Goal: Transaction & Acquisition: Book appointment/travel/reservation

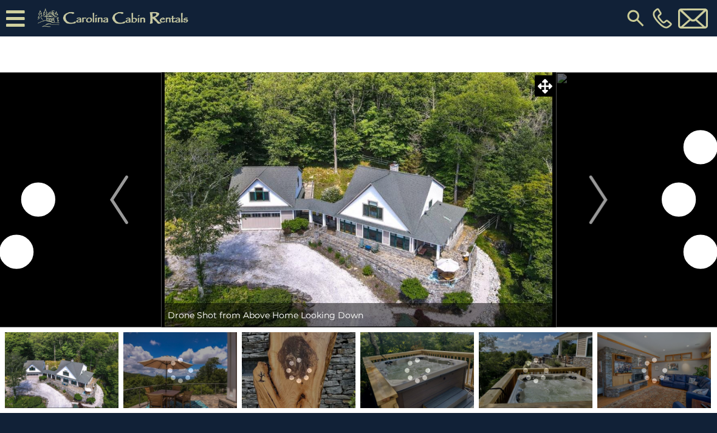
scroll to position [65, 0]
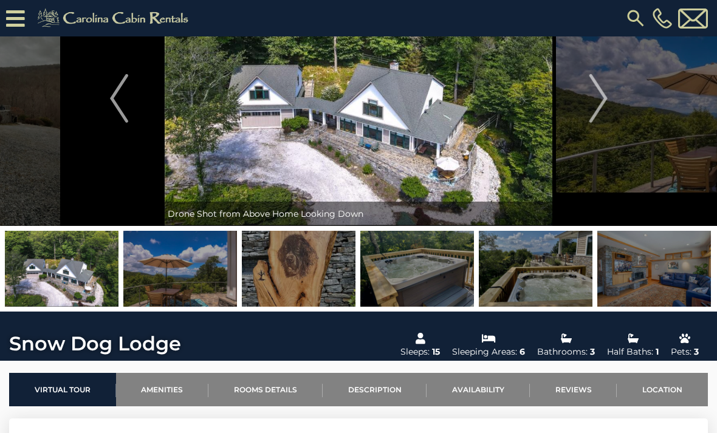
click at [600, 106] on img "Next" at bounding box center [598, 98] width 18 height 49
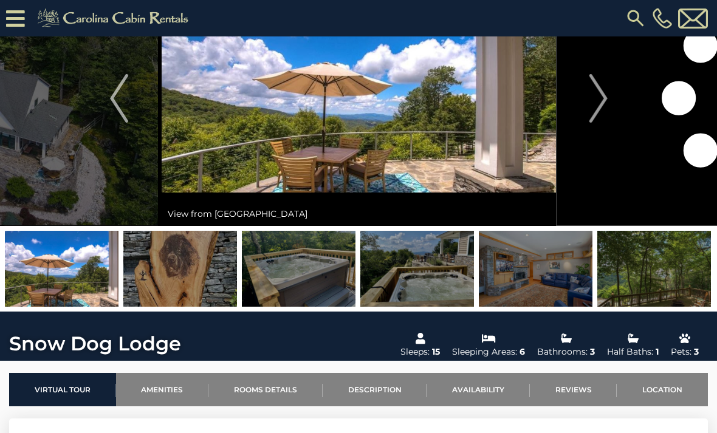
click at [602, 105] on img "Next" at bounding box center [598, 98] width 18 height 49
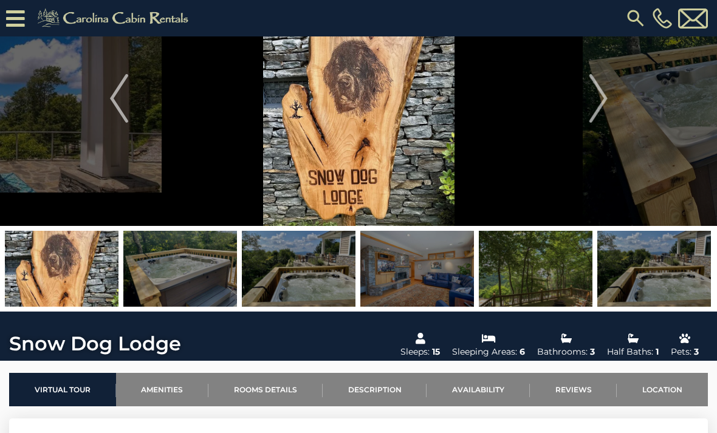
click at [597, 125] on button "Next" at bounding box center [598, 98] width 85 height 255
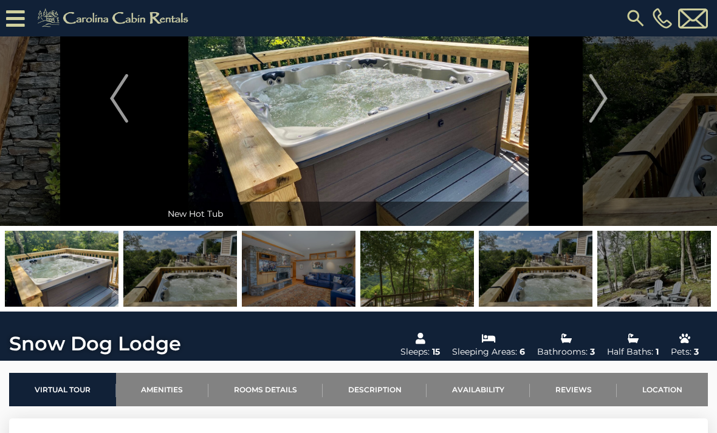
click at [601, 109] on img "Next" at bounding box center [598, 98] width 18 height 49
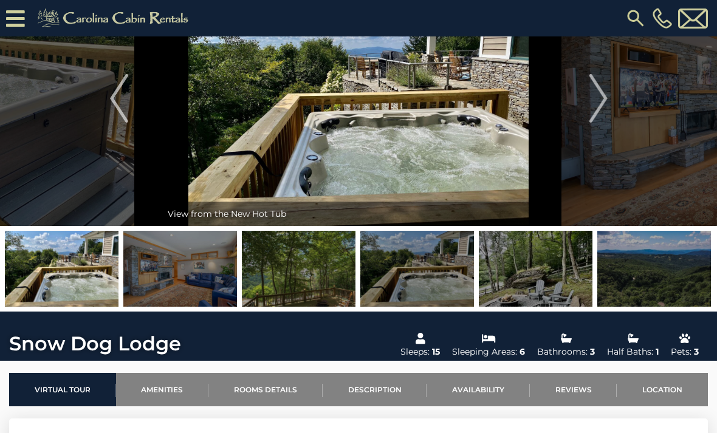
click at [581, 110] on button "Next" at bounding box center [598, 98] width 85 height 255
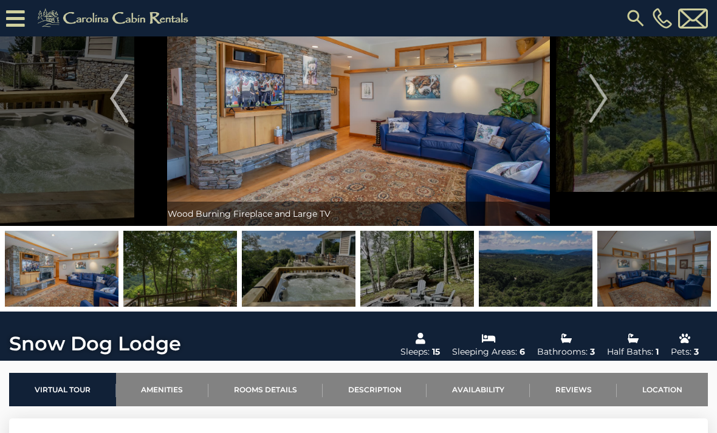
click at [604, 106] on img "Next" at bounding box center [598, 98] width 18 height 49
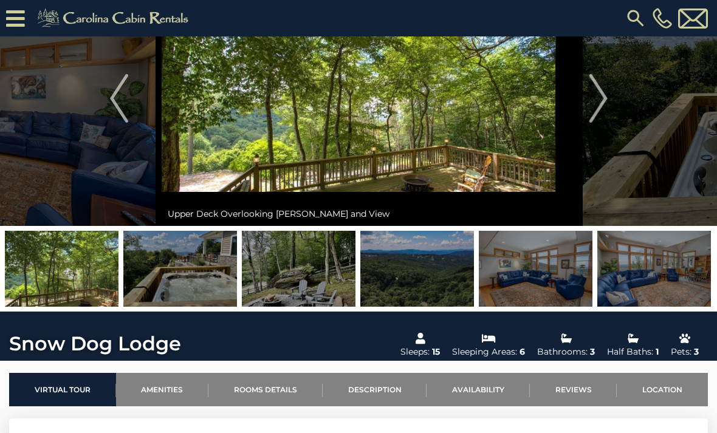
click at [600, 109] on img "Next" at bounding box center [598, 98] width 18 height 49
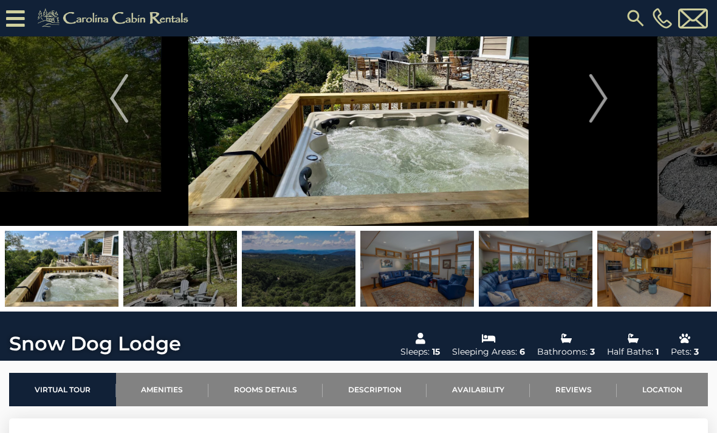
click at [597, 113] on img "Next" at bounding box center [598, 98] width 18 height 49
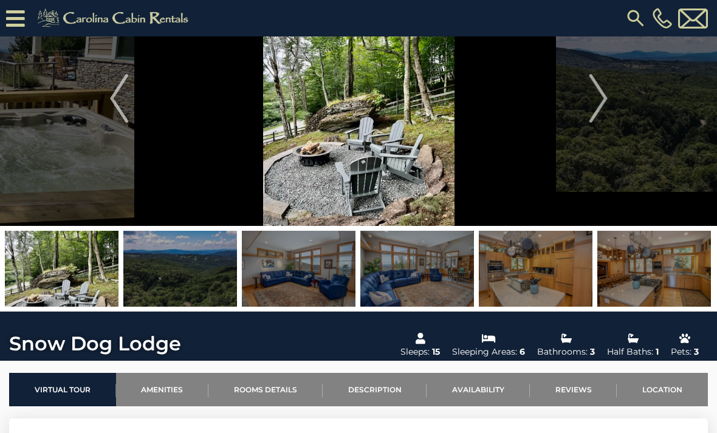
click at [597, 111] on img "Next" at bounding box center [598, 98] width 18 height 49
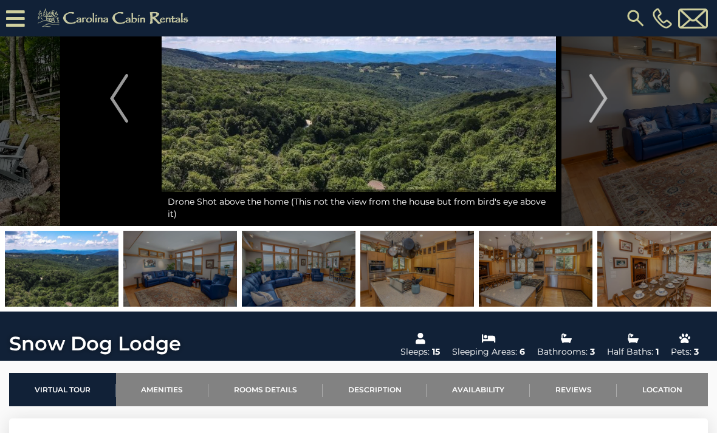
click at [601, 111] on img "Next" at bounding box center [598, 98] width 18 height 49
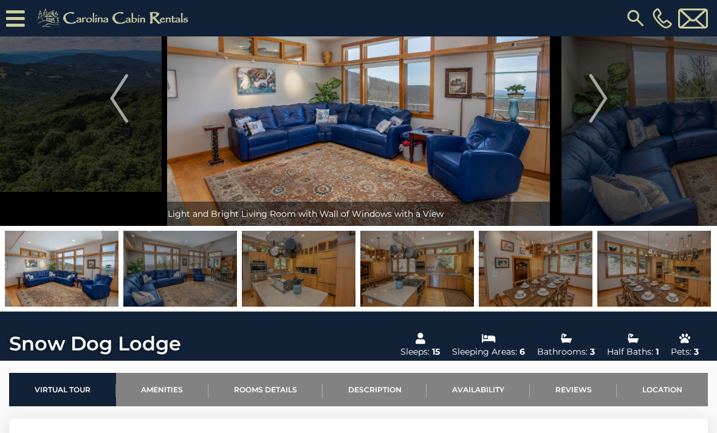
click at [592, 111] on img "Next" at bounding box center [598, 98] width 18 height 49
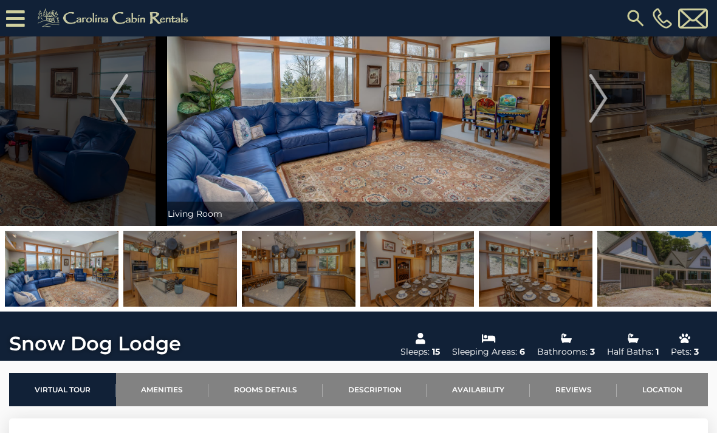
click at [593, 114] on img "Next" at bounding box center [598, 98] width 18 height 49
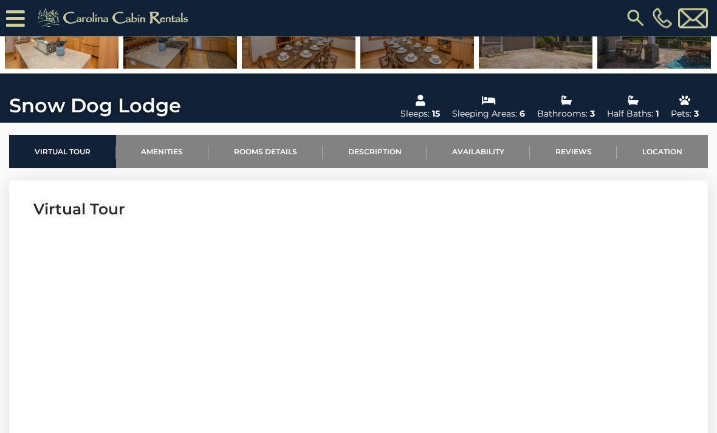
scroll to position [294, 0]
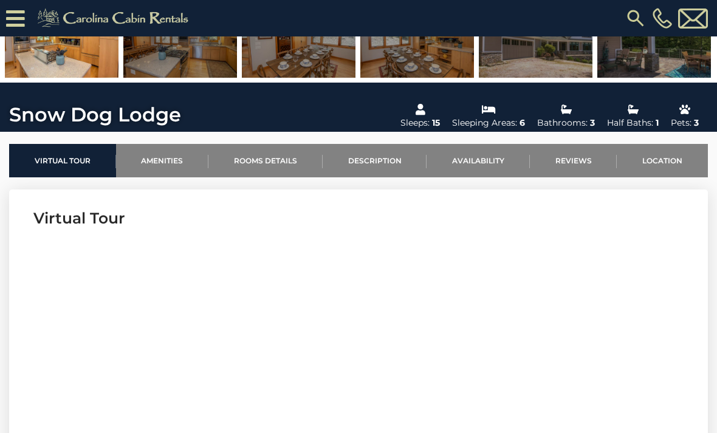
click at [478, 160] on link "Availability" at bounding box center [478, 160] width 103 height 33
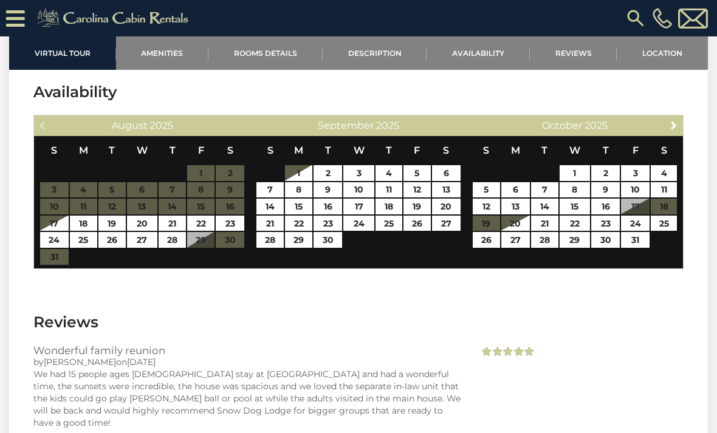
scroll to position [2337, 0]
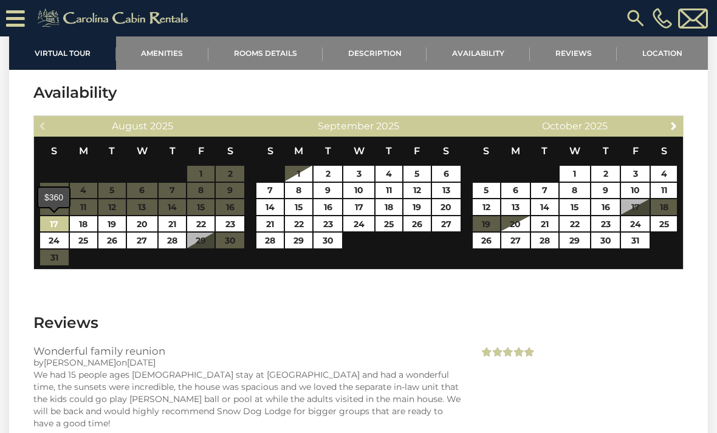
click at [51, 230] on link "17" at bounding box center [54, 224] width 29 height 16
type input "**********"
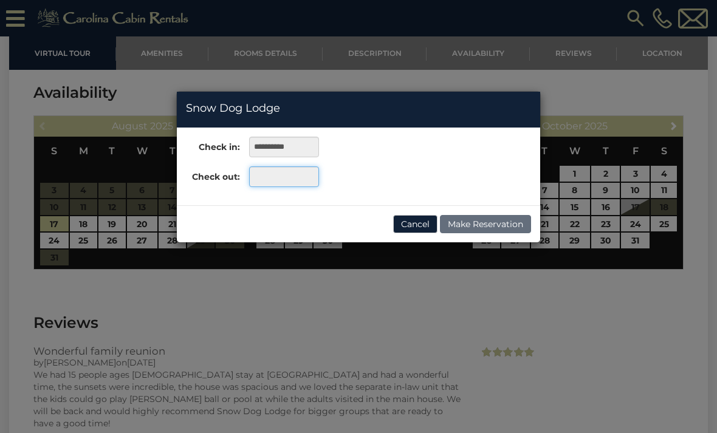
click at [303, 171] on input "text" at bounding box center [284, 177] width 70 height 21
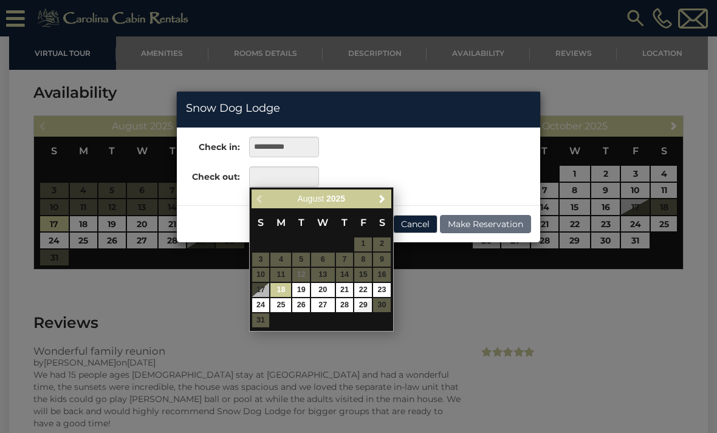
click at [364, 291] on link "22" at bounding box center [363, 290] width 18 height 14
type input "**********"
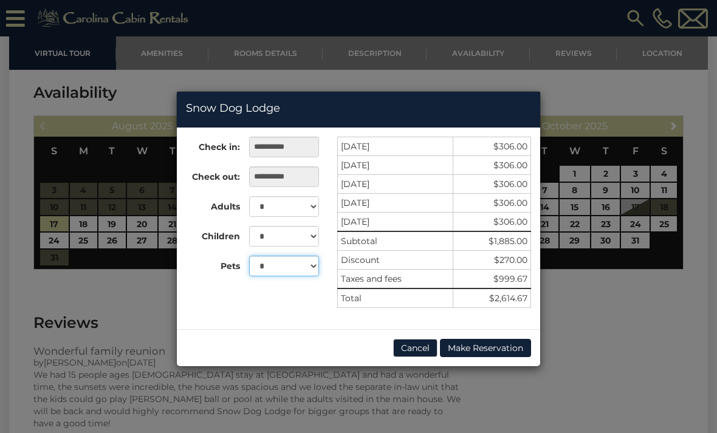
click at [317, 271] on select "* * * *" at bounding box center [284, 266] width 70 height 21
select select "*"
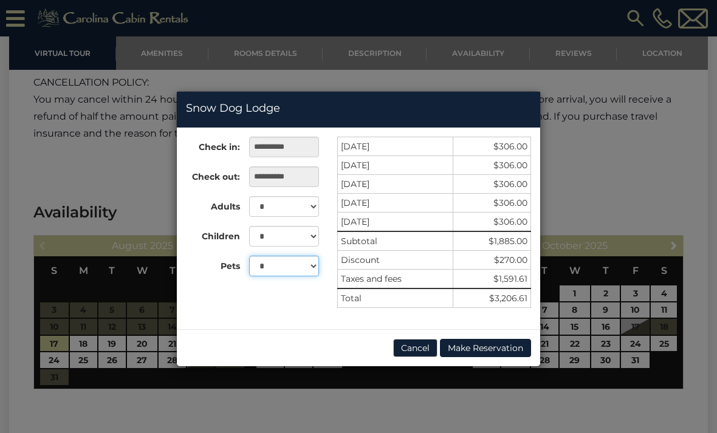
scroll to position [2216, 0]
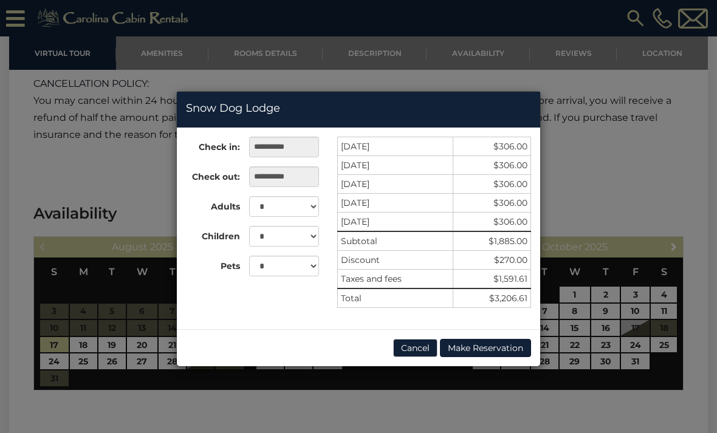
click at [413, 349] on button "Cancel" at bounding box center [415, 348] width 44 height 18
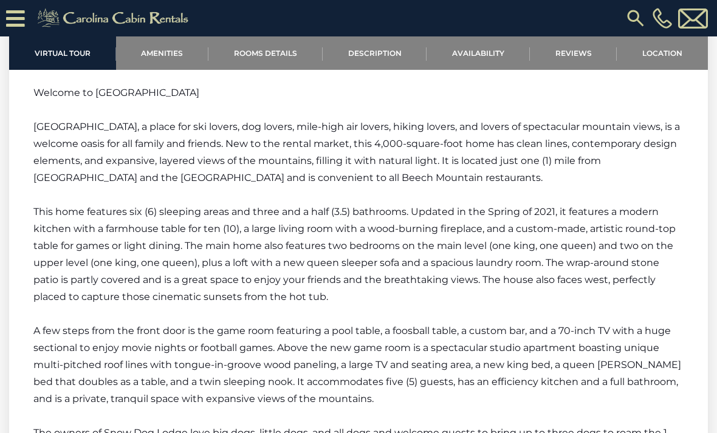
scroll to position [1697, 0]
